Goal: Check status: Check status

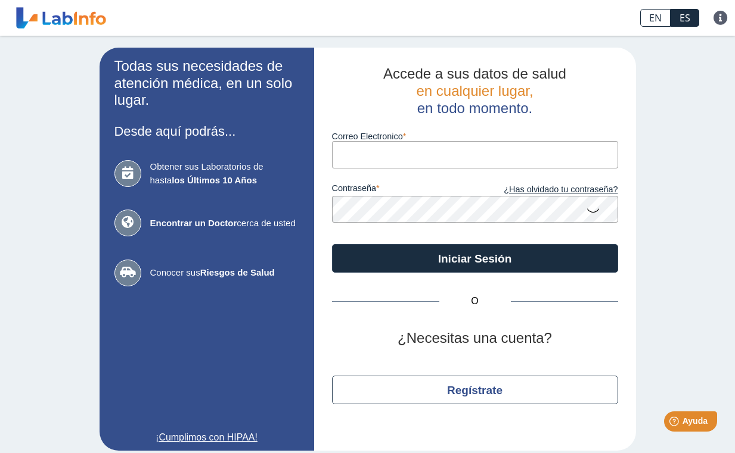
type input "[EMAIL_ADDRESS][DOMAIN_NAME]"
click at [470, 257] on button "Iniciar Sesión" at bounding box center [475, 258] width 286 height 29
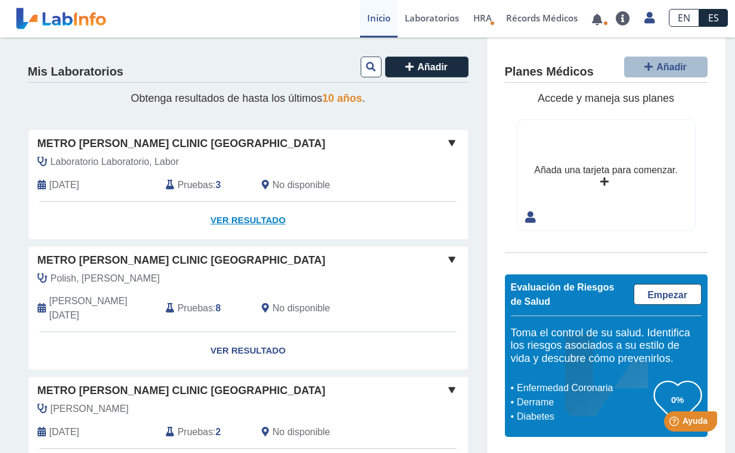
click at [223, 216] on link "Ver Resultado" at bounding box center [248, 221] width 439 height 38
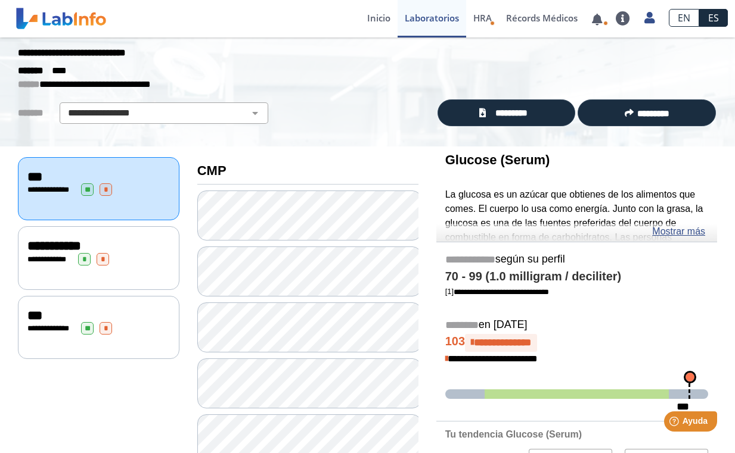
scroll to position [23, 0]
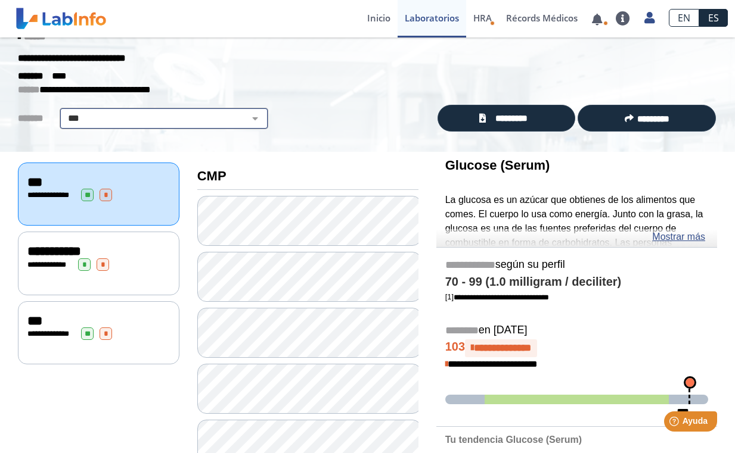
select select "***"
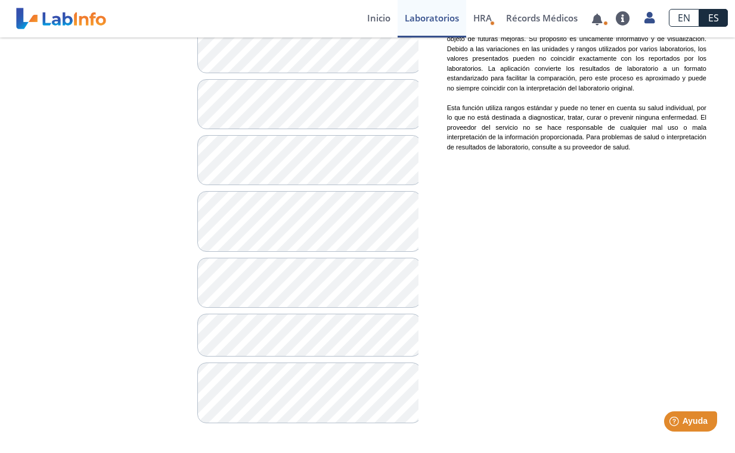
scroll to position [931, 0]
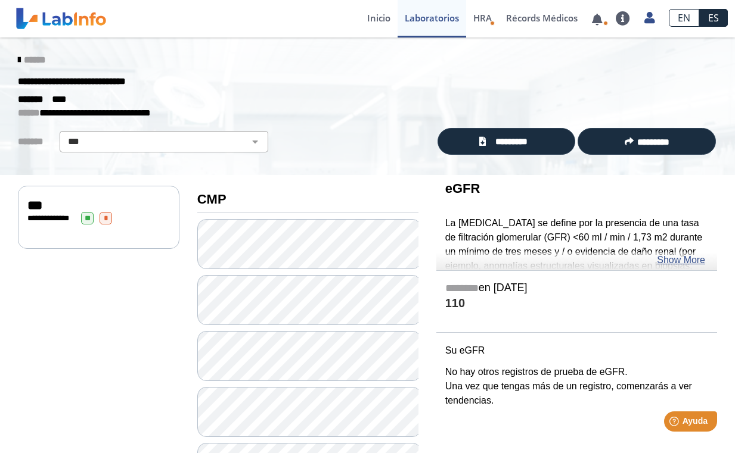
scroll to position [38, 0]
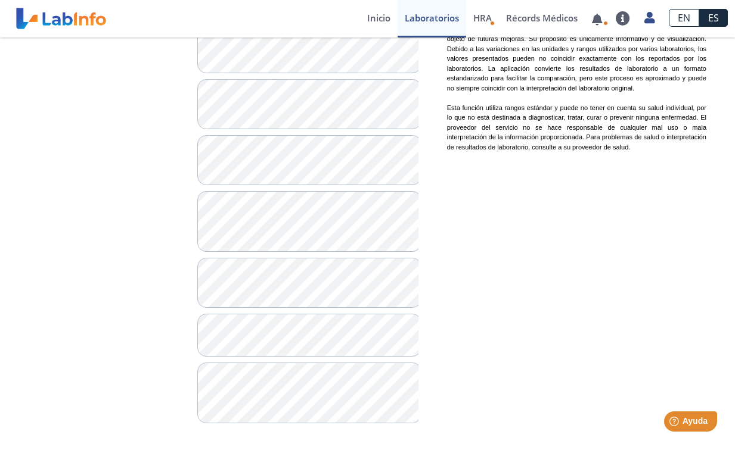
scroll to position [931, 0]
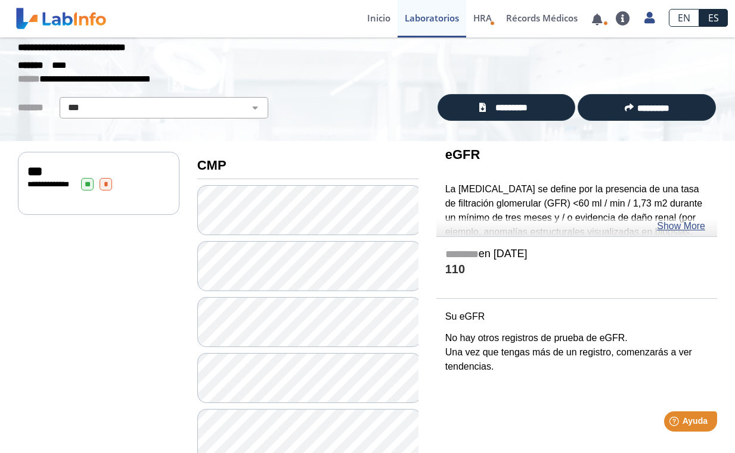
scroll to position [30, 0]
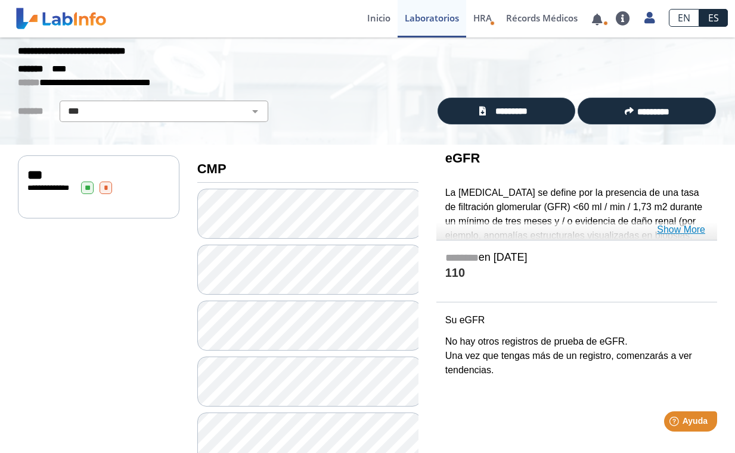
click at [667, 226] on link "Show More" at bounding box center [681, 230] width 48 height 14
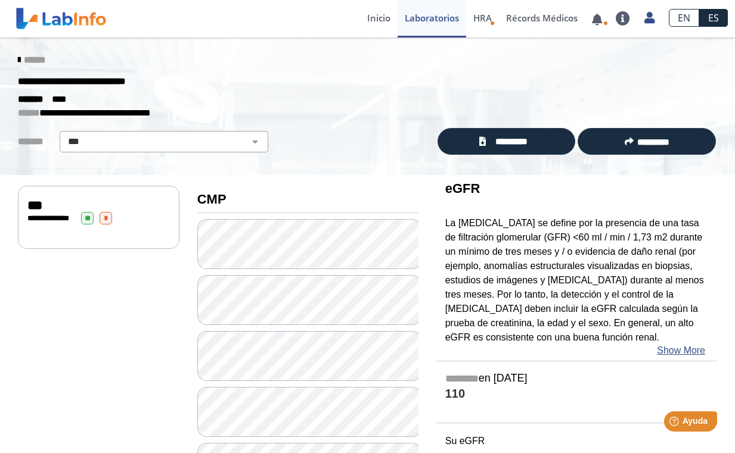
scroll to position [0, 0]
click at [620, 23] on link at bounding box center [622, 18] width 29 height 14
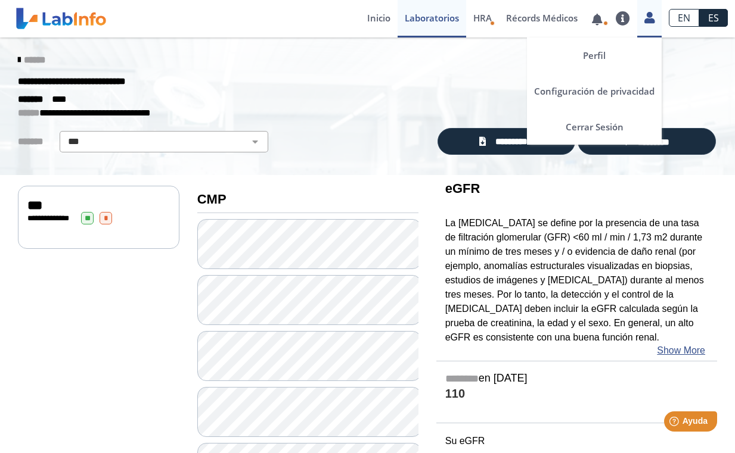
click at [648, 19] on icon at bounding box center [649, 17] width 10 height 9
click at [602, 126] on link "Cerrar Sesión" at bounding box center [594, 127] width 135 height 36
